Goal: Task Accomplishment & Management: Use online tool/utility

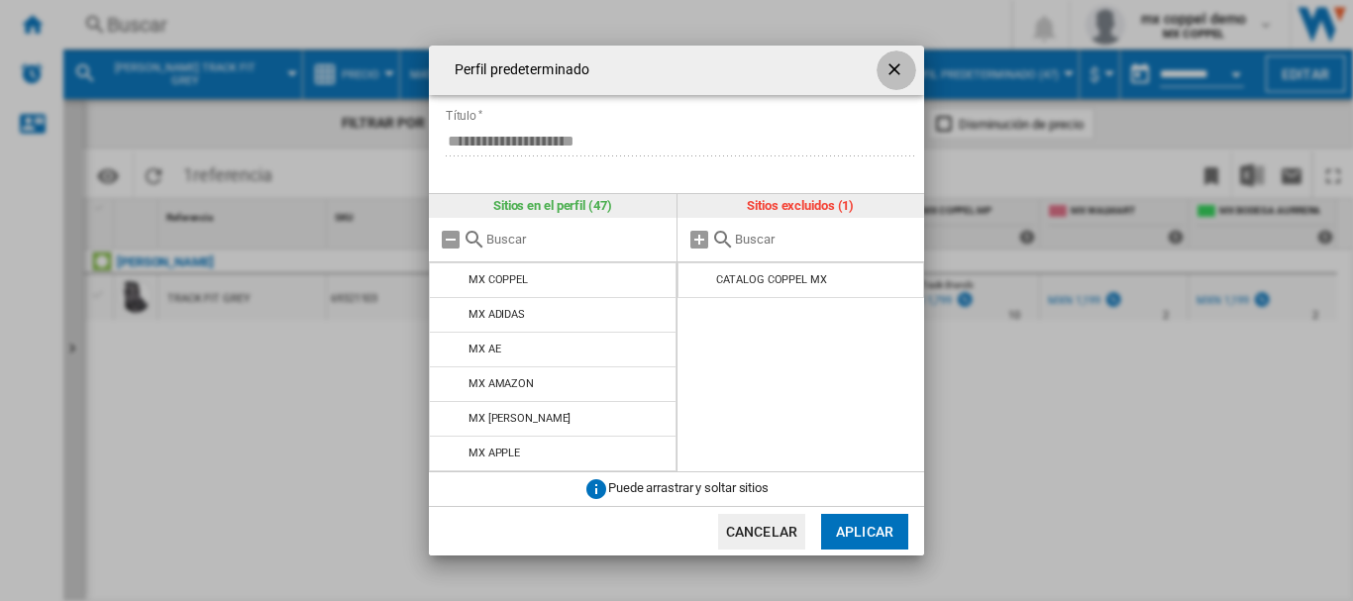
click at [891, 75] on ng-md-icon "getI18NText('BUTTONS.CLOSE_DIALOG')" at bounding box center [896, 71] width 24 height 24
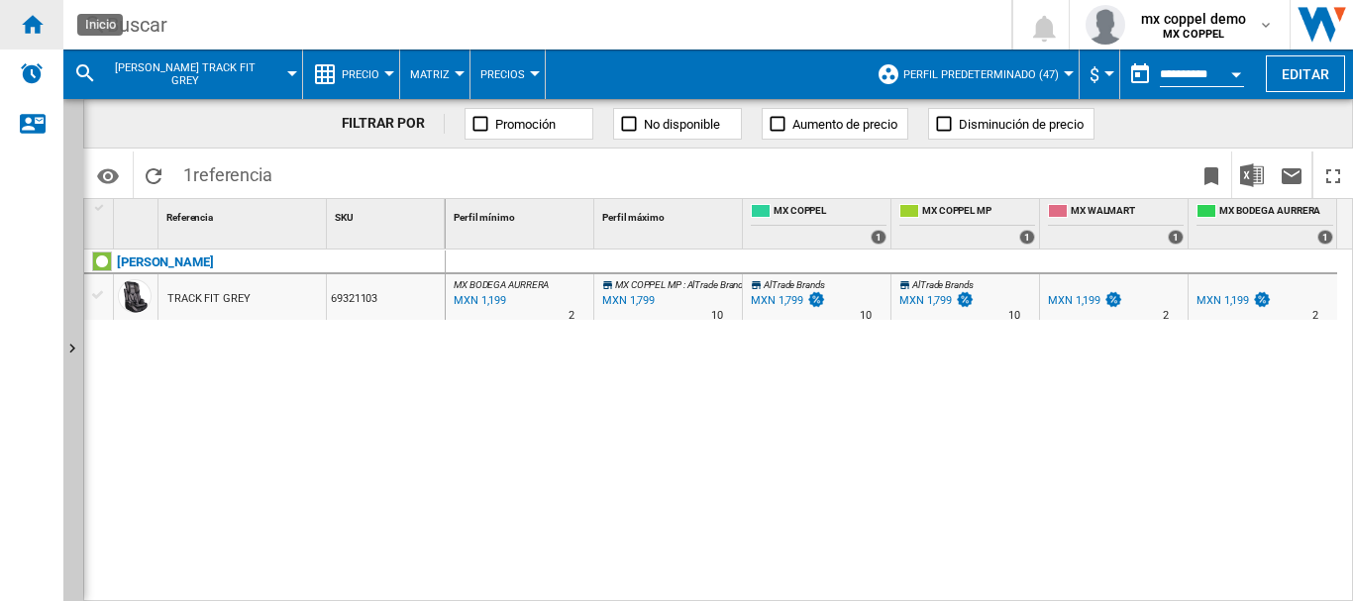
click at [37, 25] on ng-md-icon "Inicio" at bounding box center [32, 24] width 24 height 24
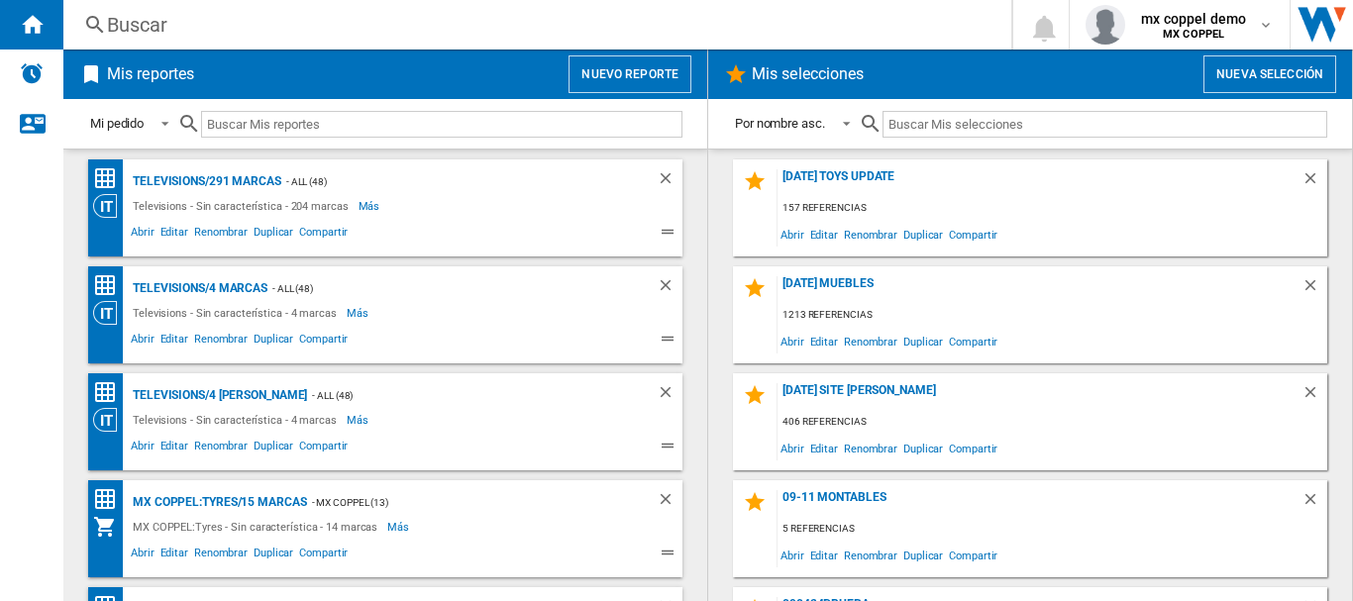
click at [624, 82] on button "Nuevo reporte" at bounding box center [629, 74] width 123 height 38
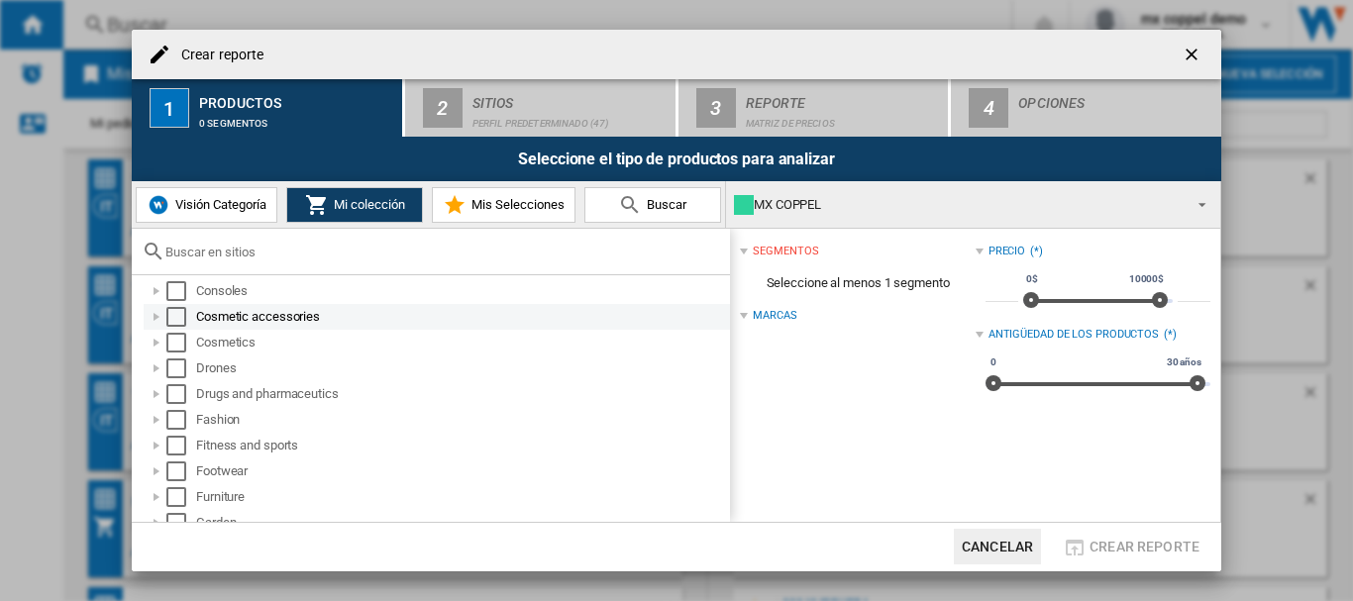
scroll to position [396, 0]
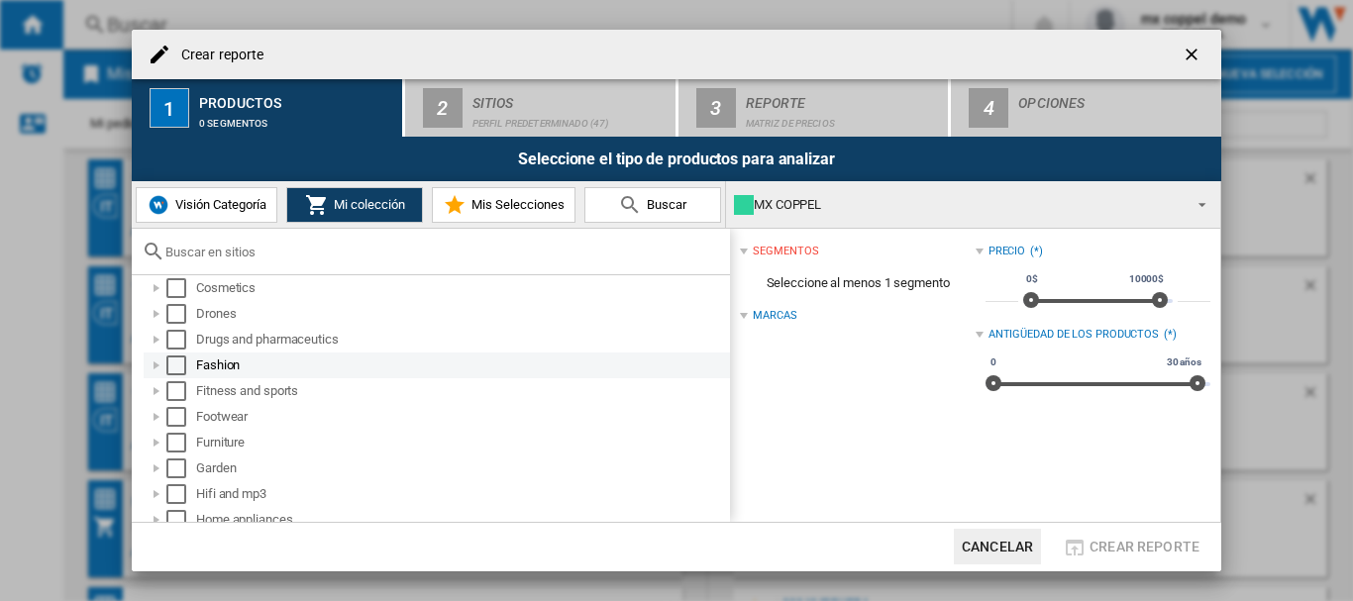
click at [171, 363] on div "Select" at bounding box center [176, 366] width 20 height 20
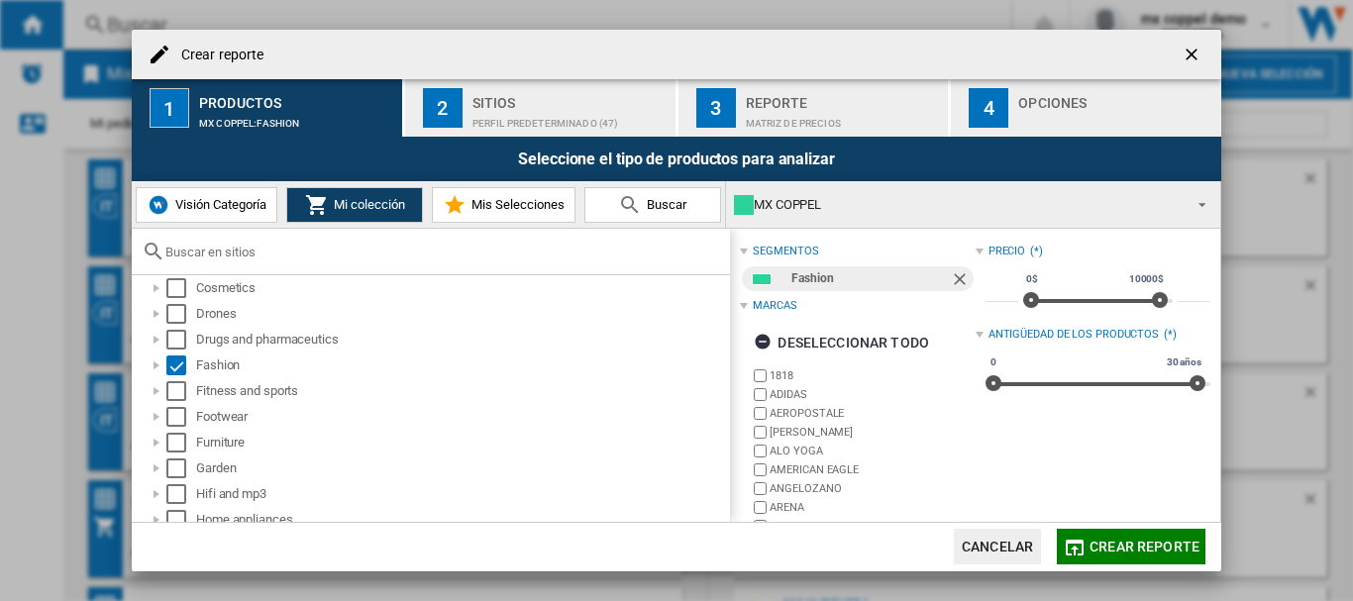
click at [513, 109] on div "Perfil predeterminado (47)" at bounding box center [569, 118] width 195 height 21
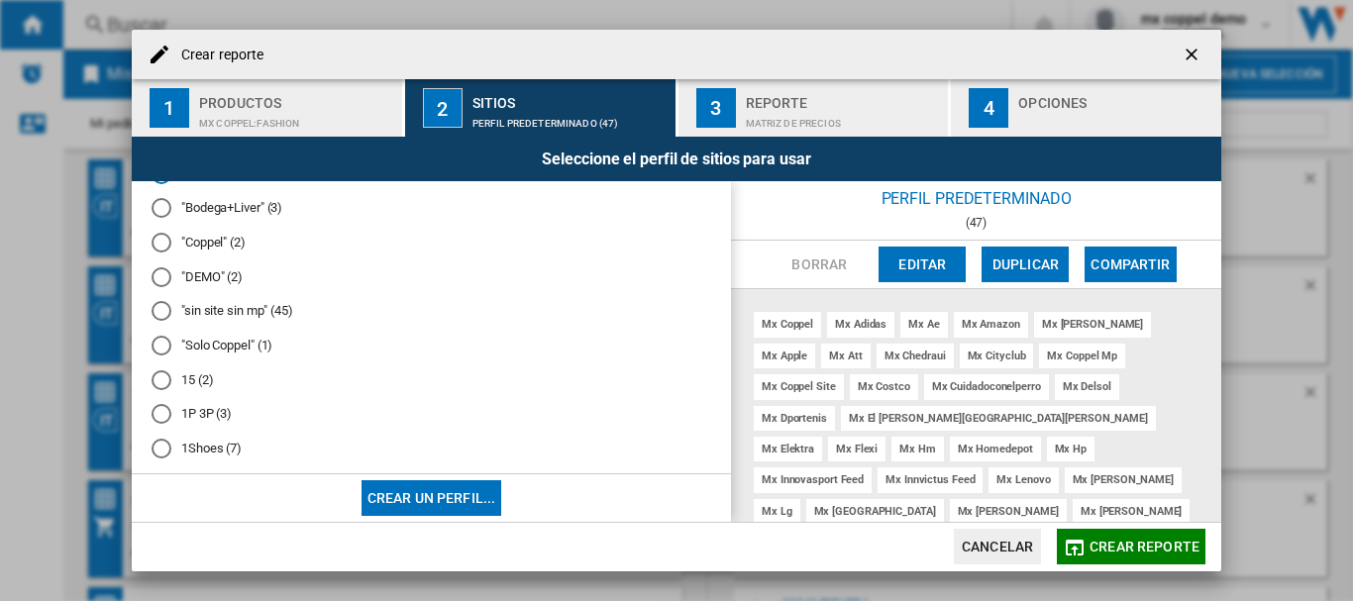
scroll to position [0, 0]
click at [183, 380] on md-radio-button ""Solo Coppel" (1)" at bounding box center [432, 382] width 560 height 19
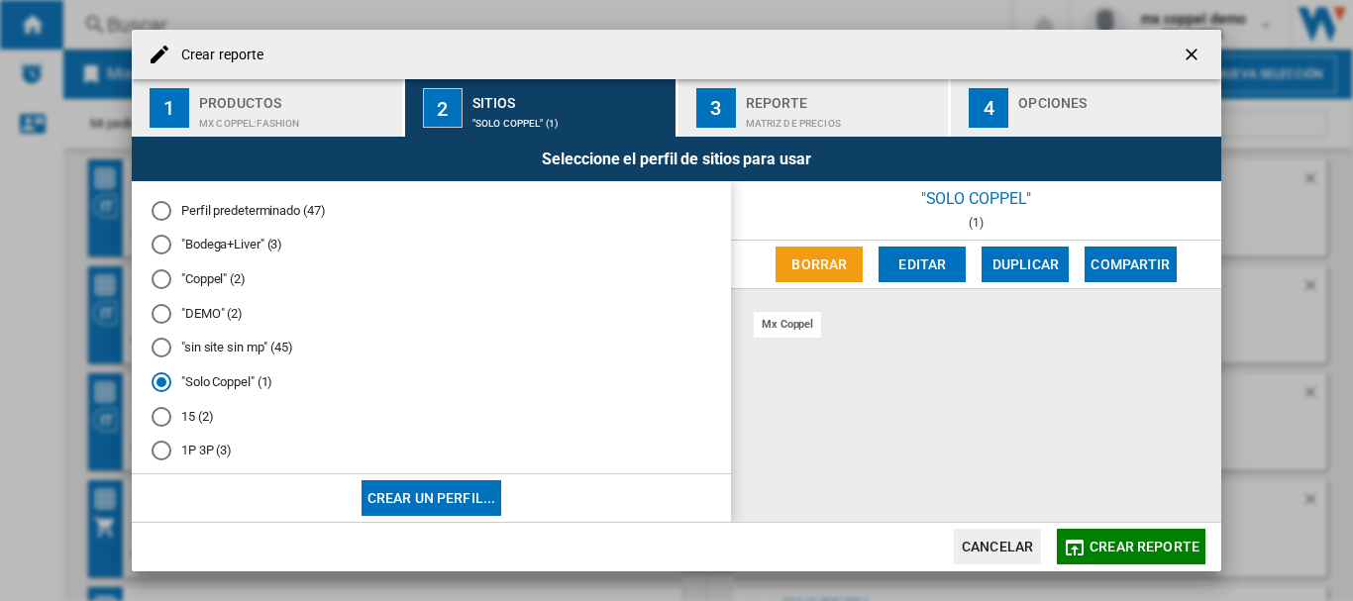
click at [1151, 543] on span "Crear reporte" at bounding box center [1144, 547] width 110 height 16
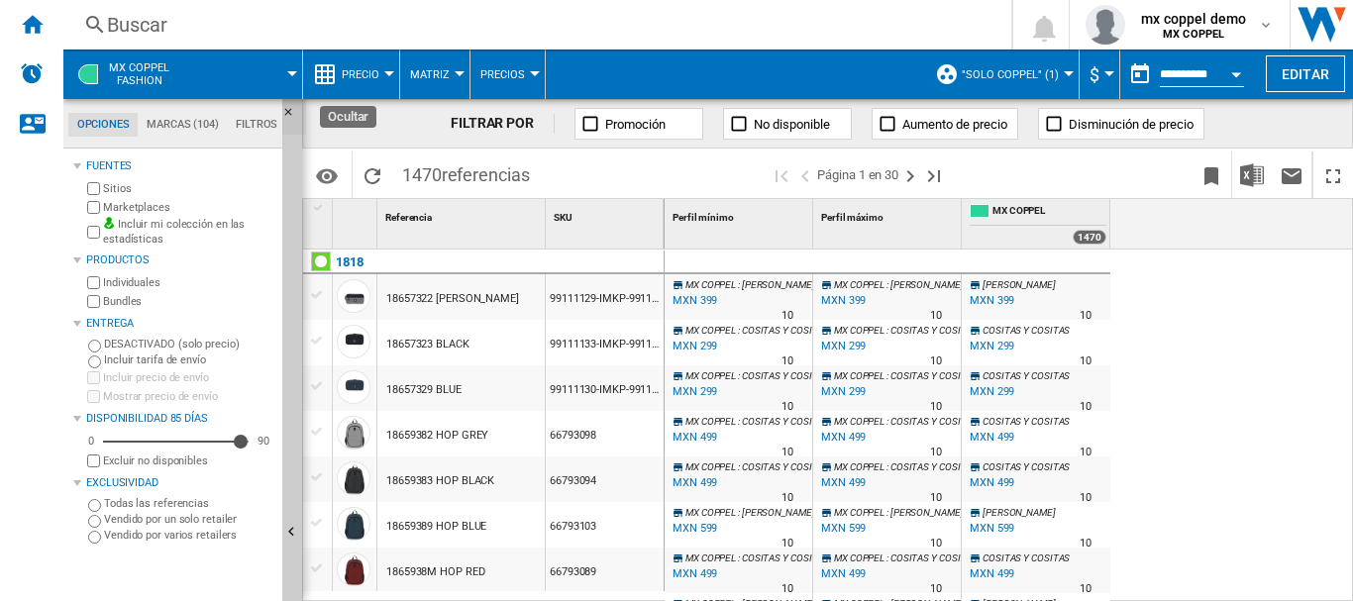
click at [285, 112] on ng-md-icon "Ocultar" at bounding box center [294, 118] width 24 height 24
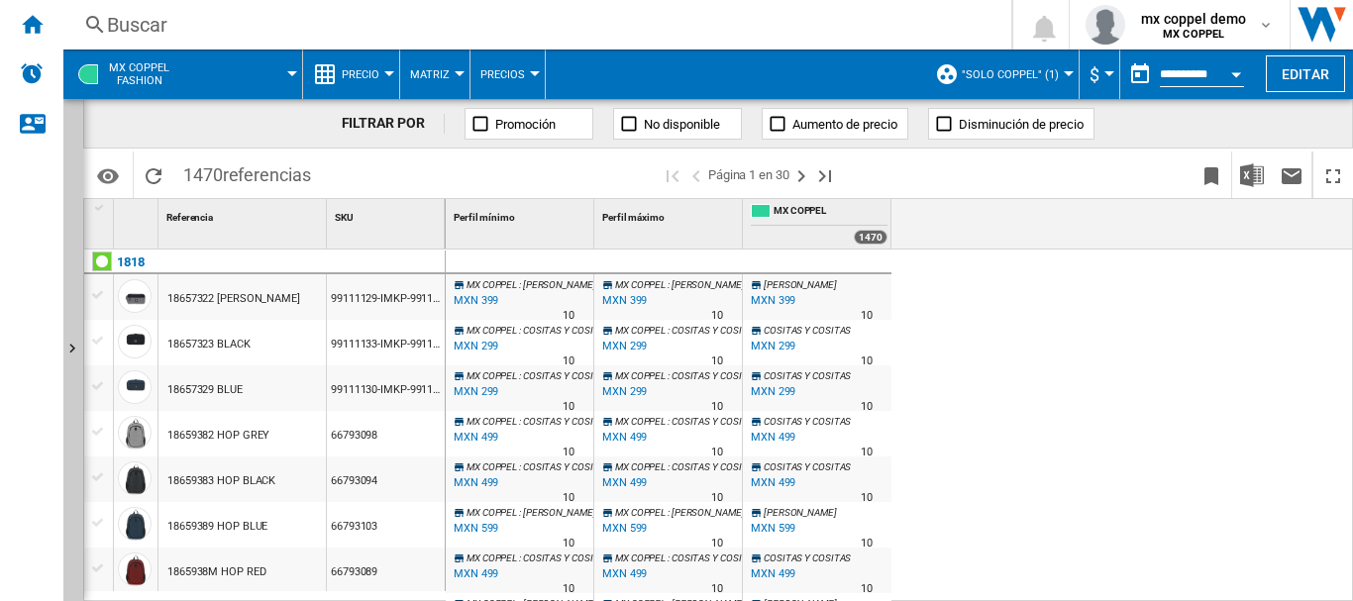
click at [361, 71] on span "Precio" at bounding box center [361, 74] width 38 height 13
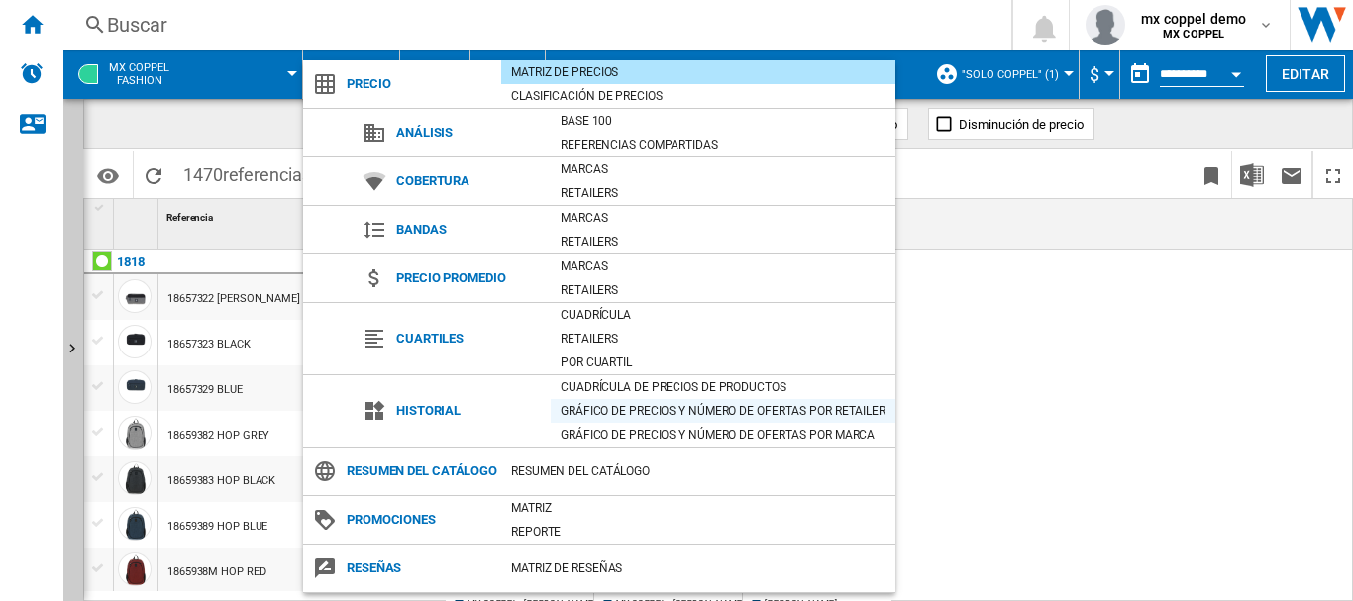
click at [794, 413] on div "Gráfico de precios y número de ofertas por retailer" at bounding box center [723, 411] width 345 height 20
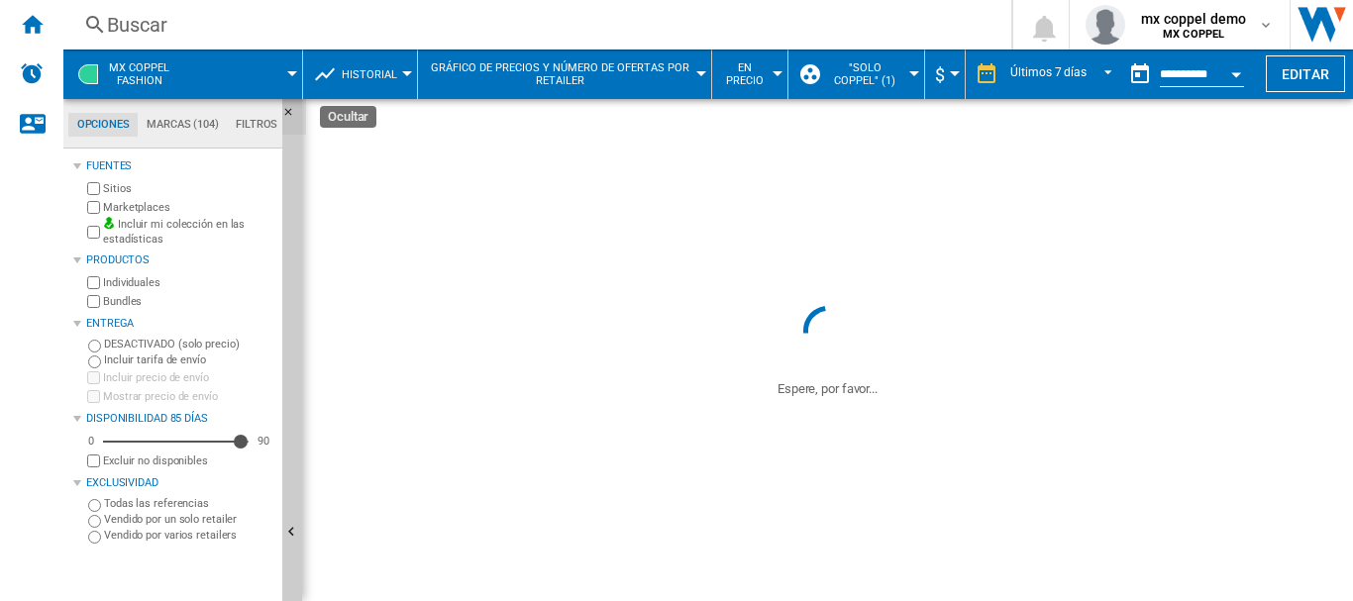
click at [288, 112] on ng-md-icon "Ocultar" at bounding box center [294, 118] width 24 height 24
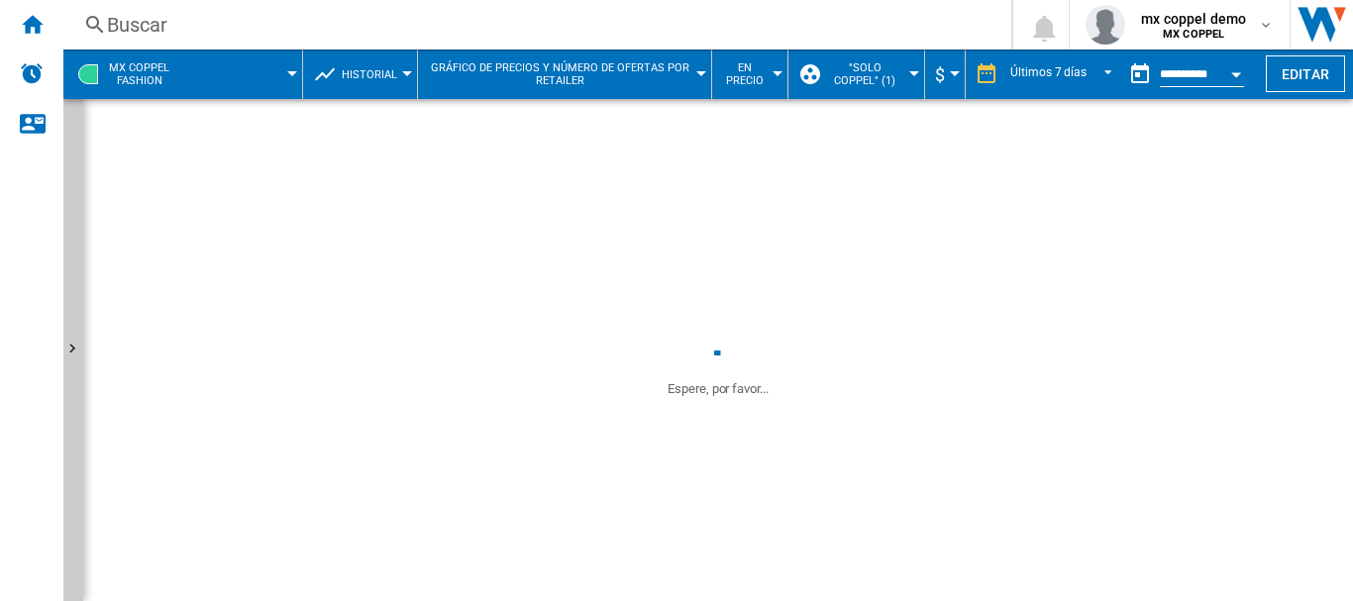
click at [740, 90] on button "En precio" at bounding box center [749, 75] width 55 height 50
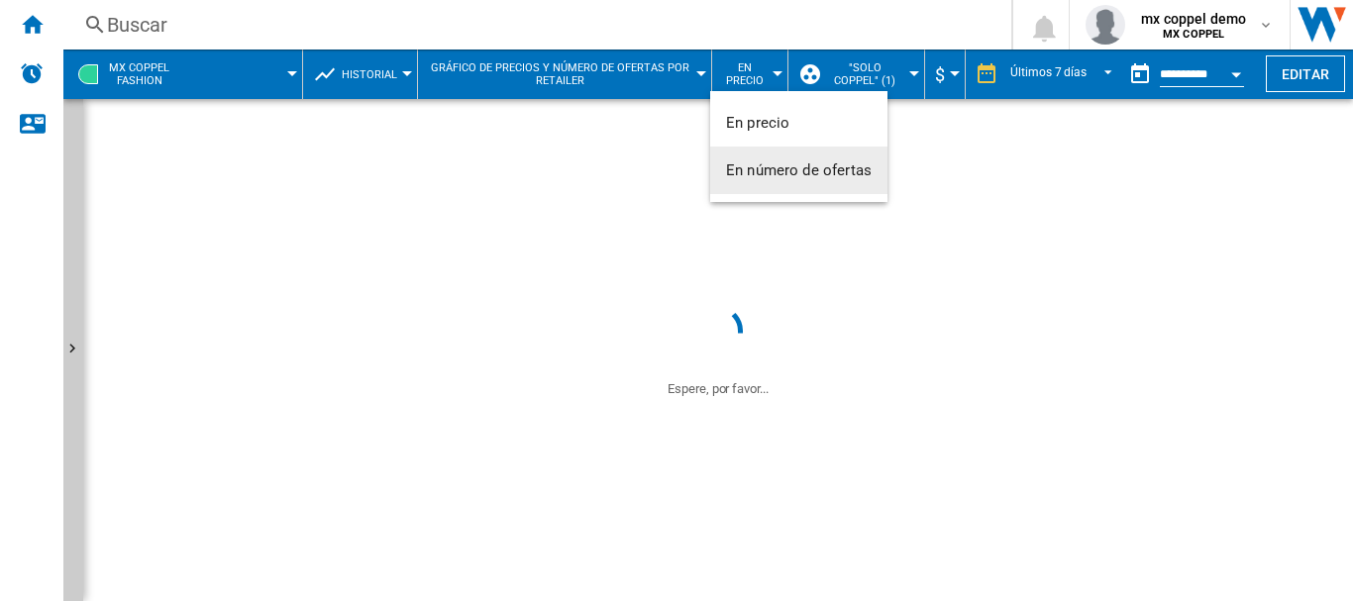
click at [783, 169] on span "En número de ofertas" at bounding box center [799, 170] width 146 height 18
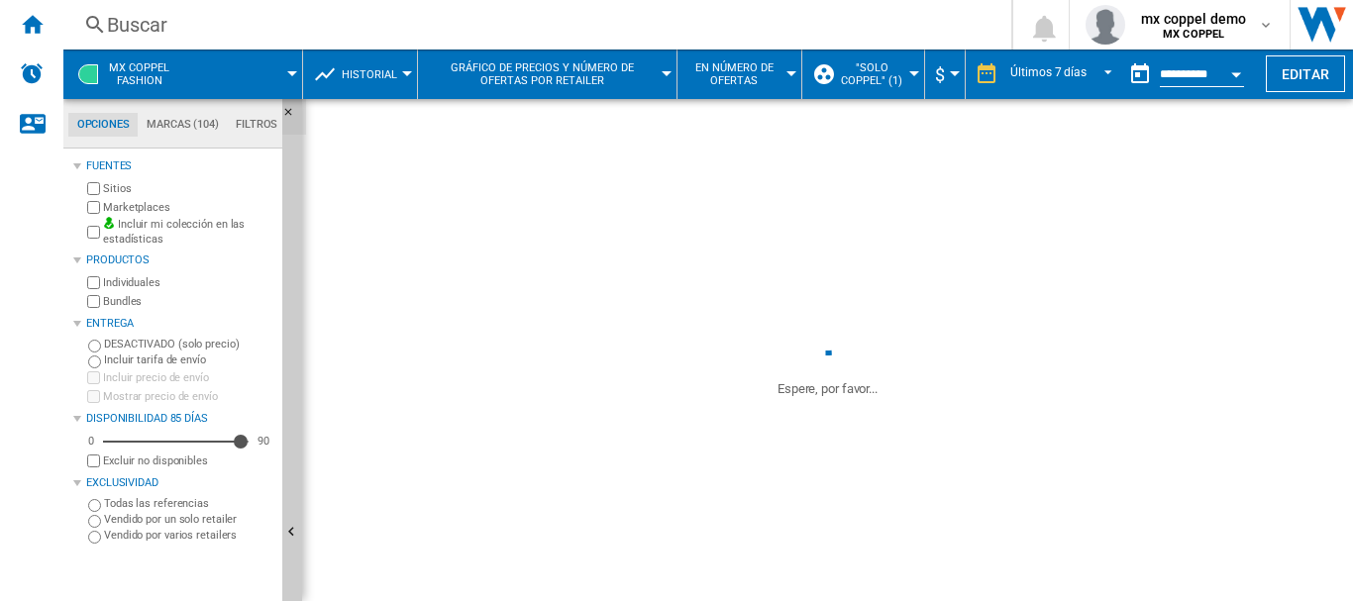
click at [290, 113] on ng-md-icon "Ocultar" at bounding box center [294, 118] width 24 height 24
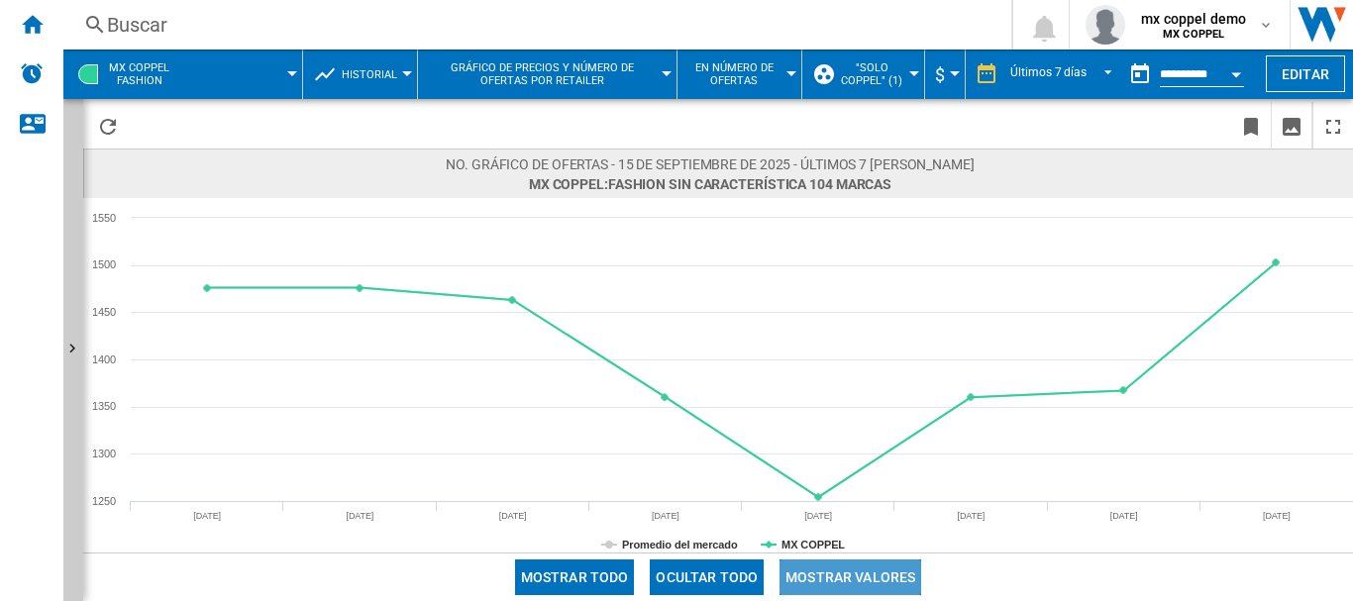
click at [877, 568] on button "Mostrar valores" at bounding box center [850, 578] width 142 height 36
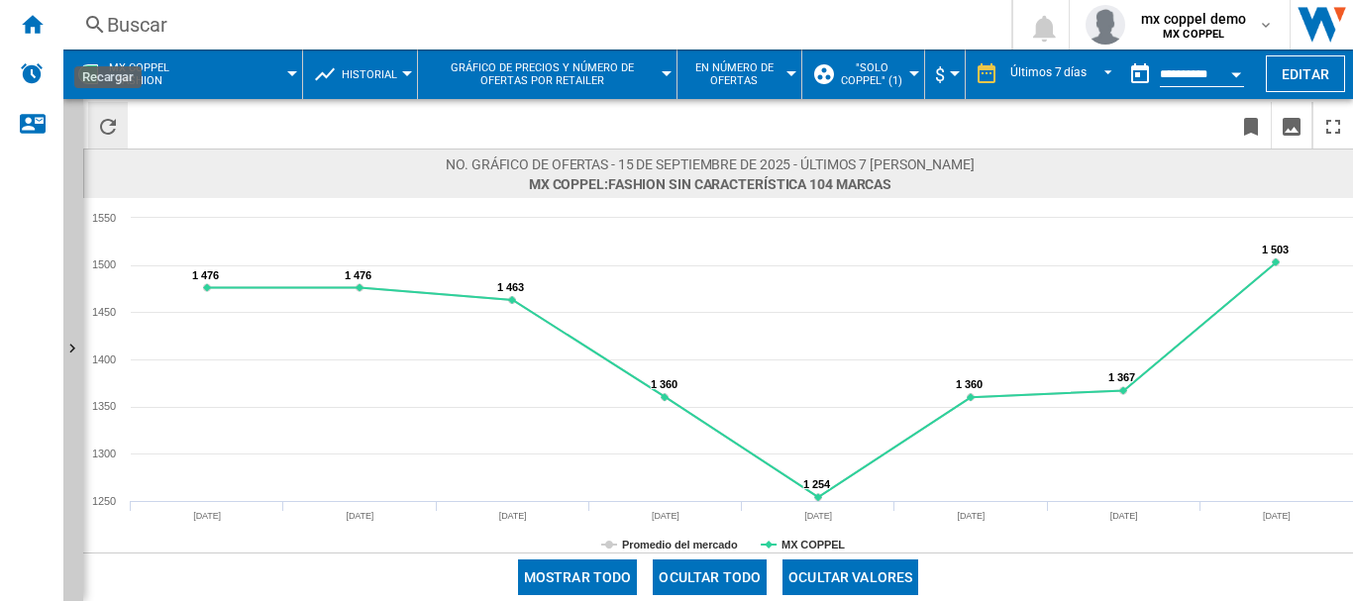
click at [118, 128] on ng-md-icon "Recargar" at bounding box center [108, 127] width 24 height 24
